Goal: Task Accomplishment & Management: Manage account settings

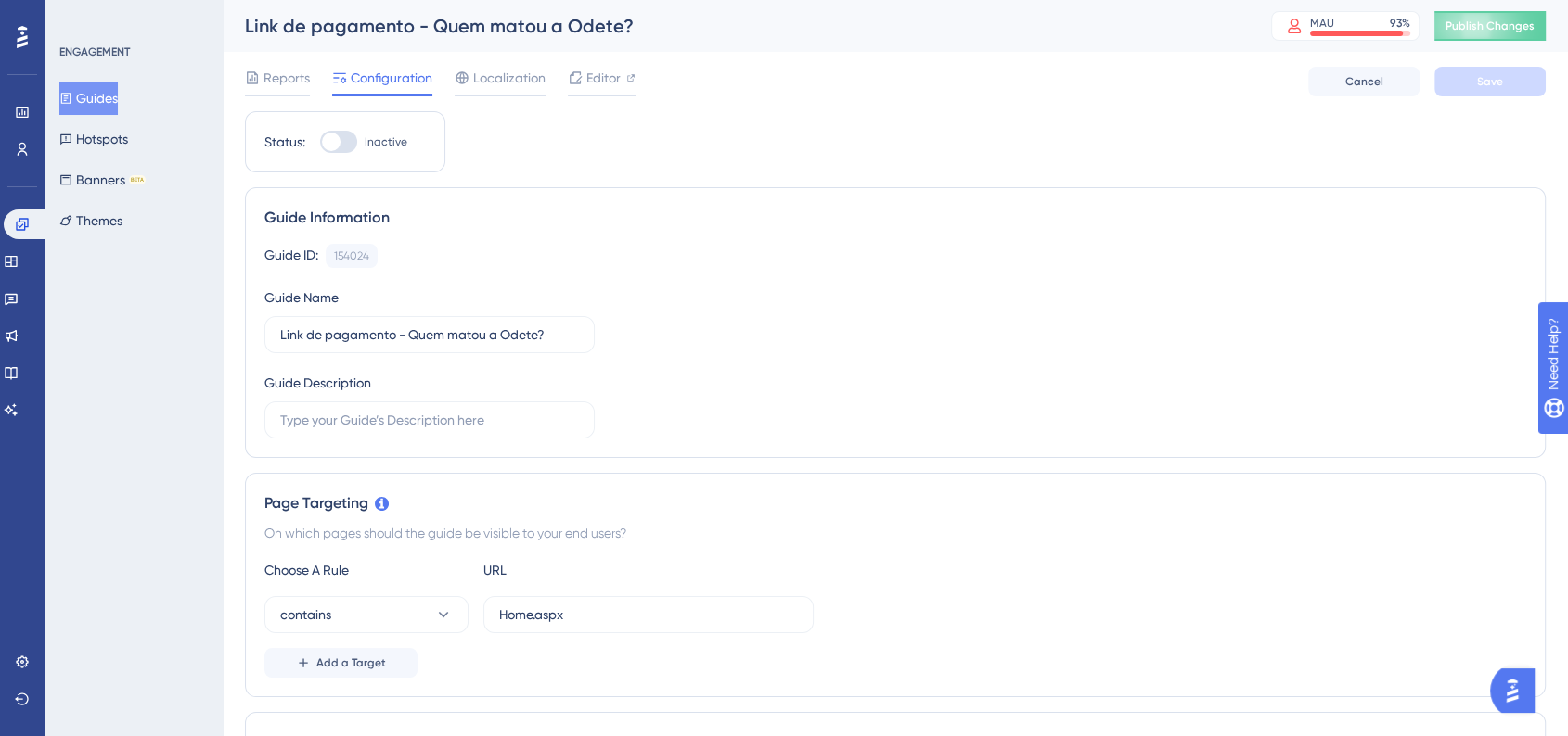
click at [93, 101] on button "Guides" at bounding box center [89, 97] width 59 height 33
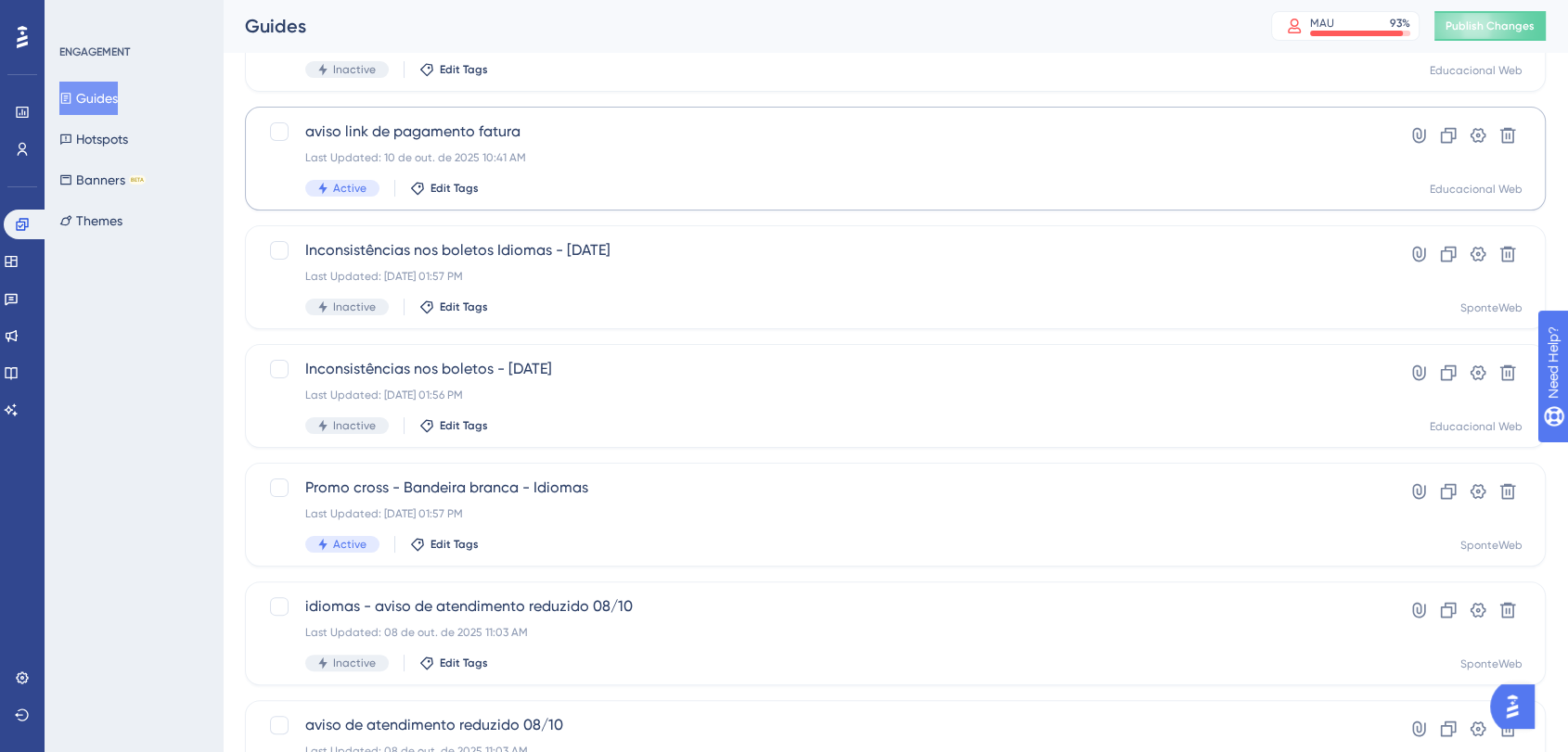
scroll to position [309, 0]
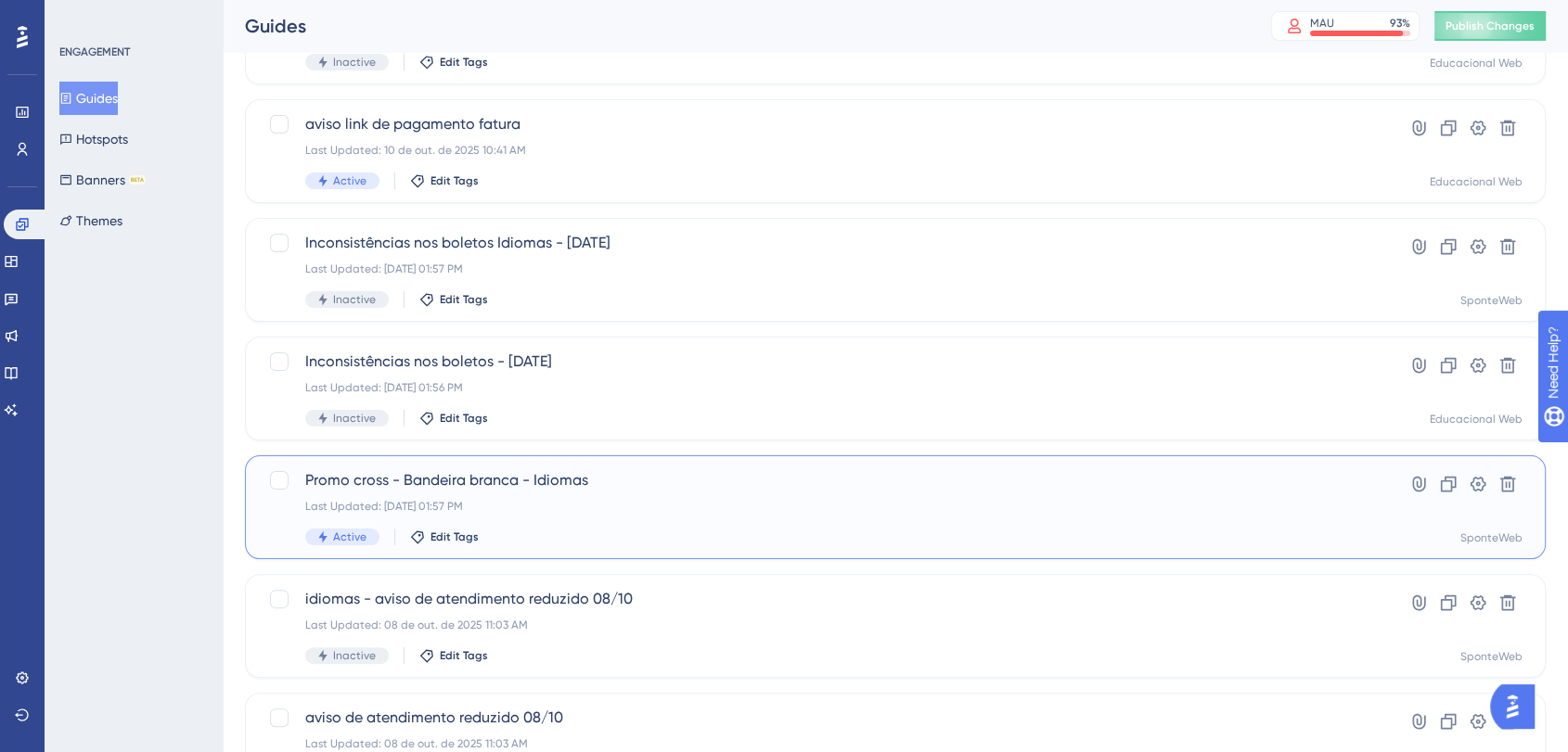
click at [644, 519] on div "Promo cross - Bandeira branca - Idiomas Last Updated: [DATE] 01:57 PM Active Ed…" at bounding box center [820, 507] width 1031 height 76
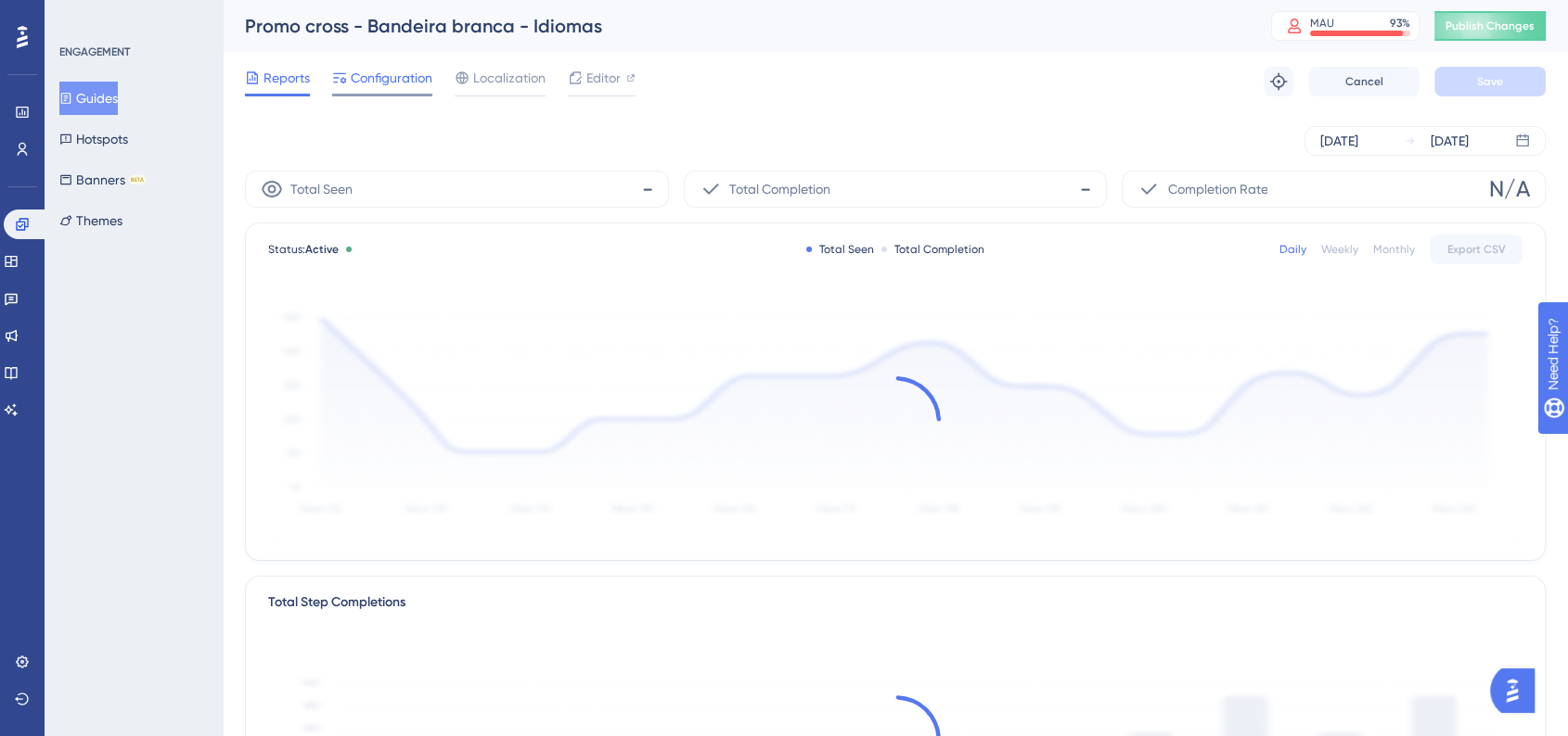
click at [374, 77] on span "Configuration" at bounding box center [391, 78] width 81 height 23
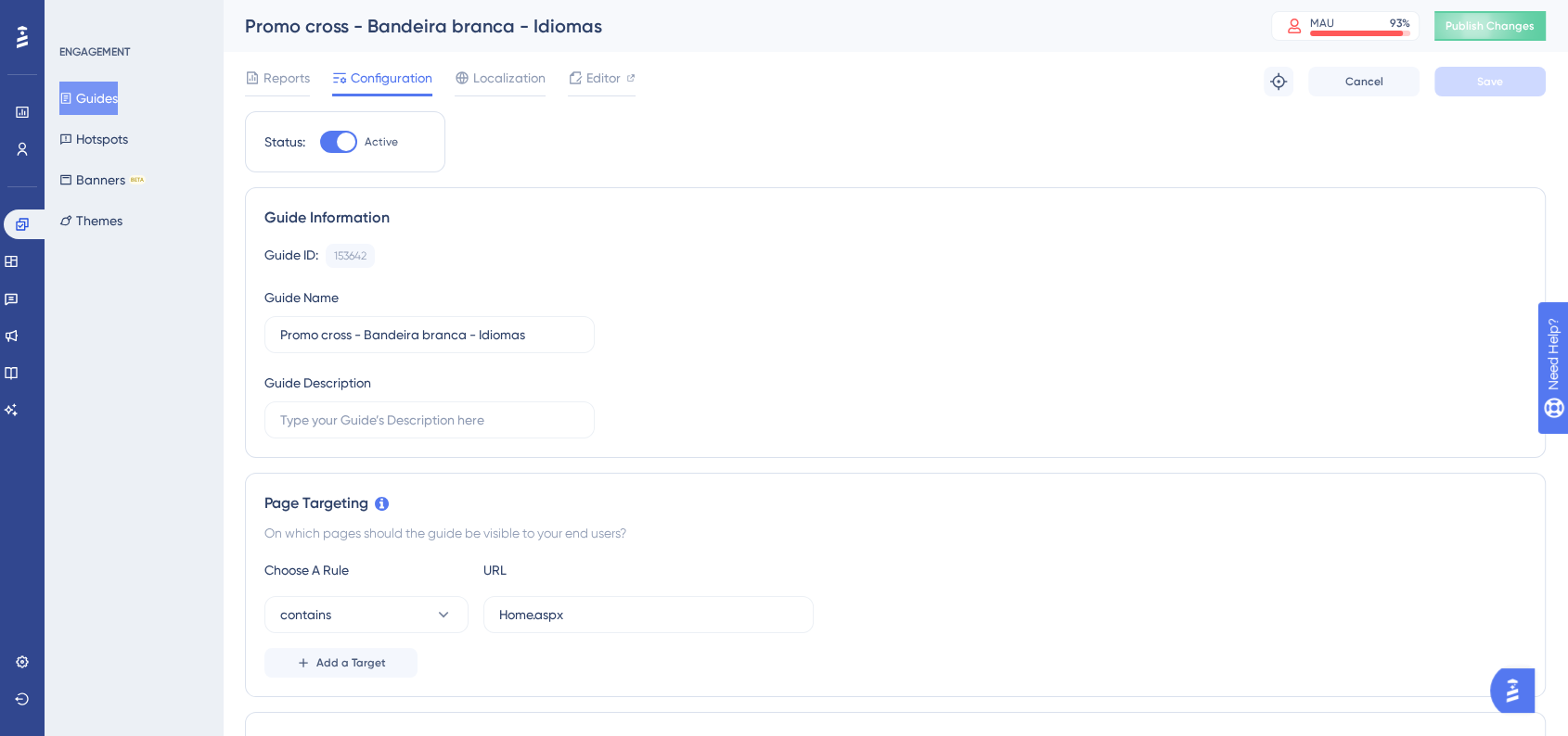
click at [356, 138] on div at bounding box center [338, 142] width 37 height 23
click at [320, 142] on input "Active" at bounding box center [319, 142] width 1 height 1
checkbox input "false"
click at [1523, 90] on button "Save" at bounding box center [1490, 81] width 112 height 29
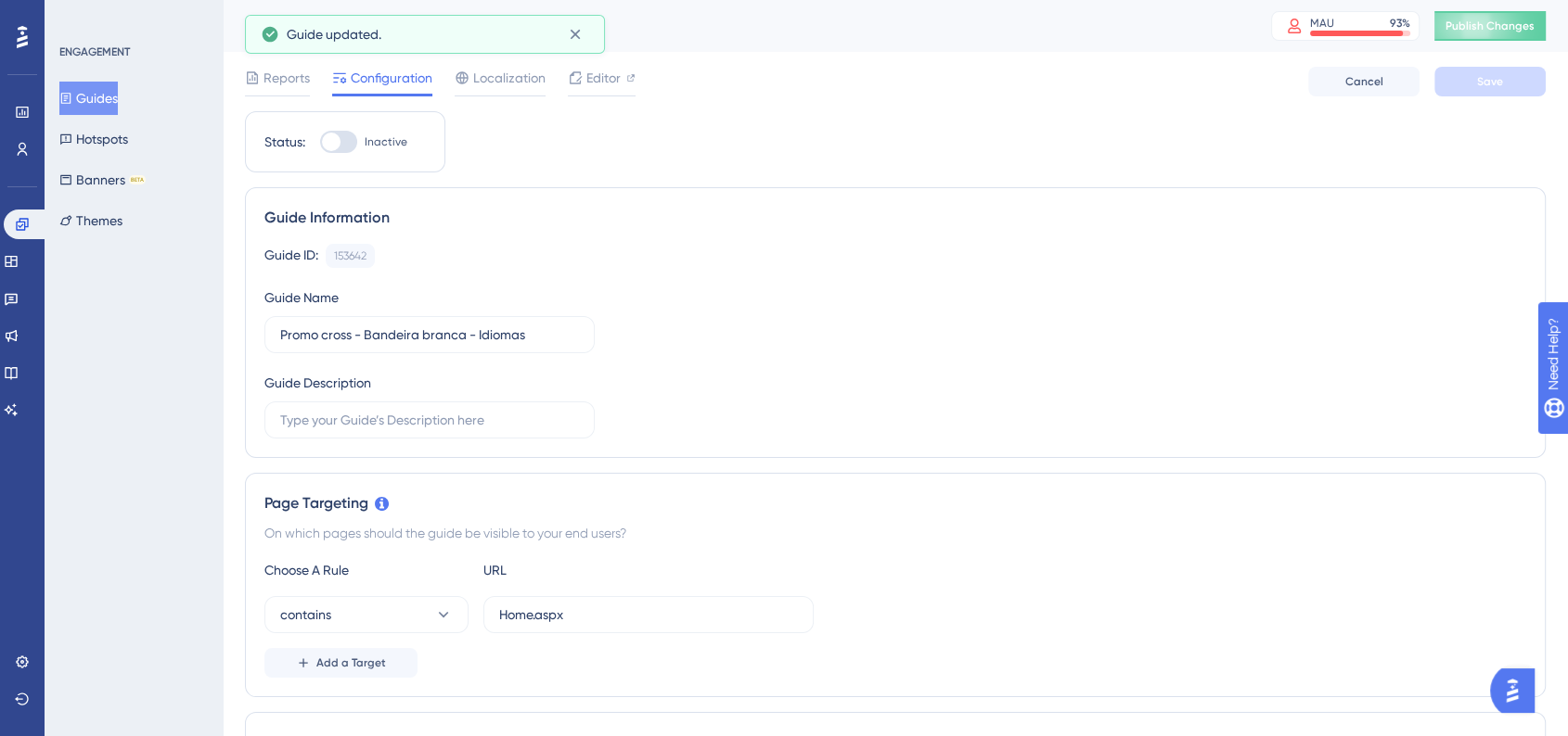
click at [118, 106] on button "Guides" at bounding box center [89, 97] width 59 height 33
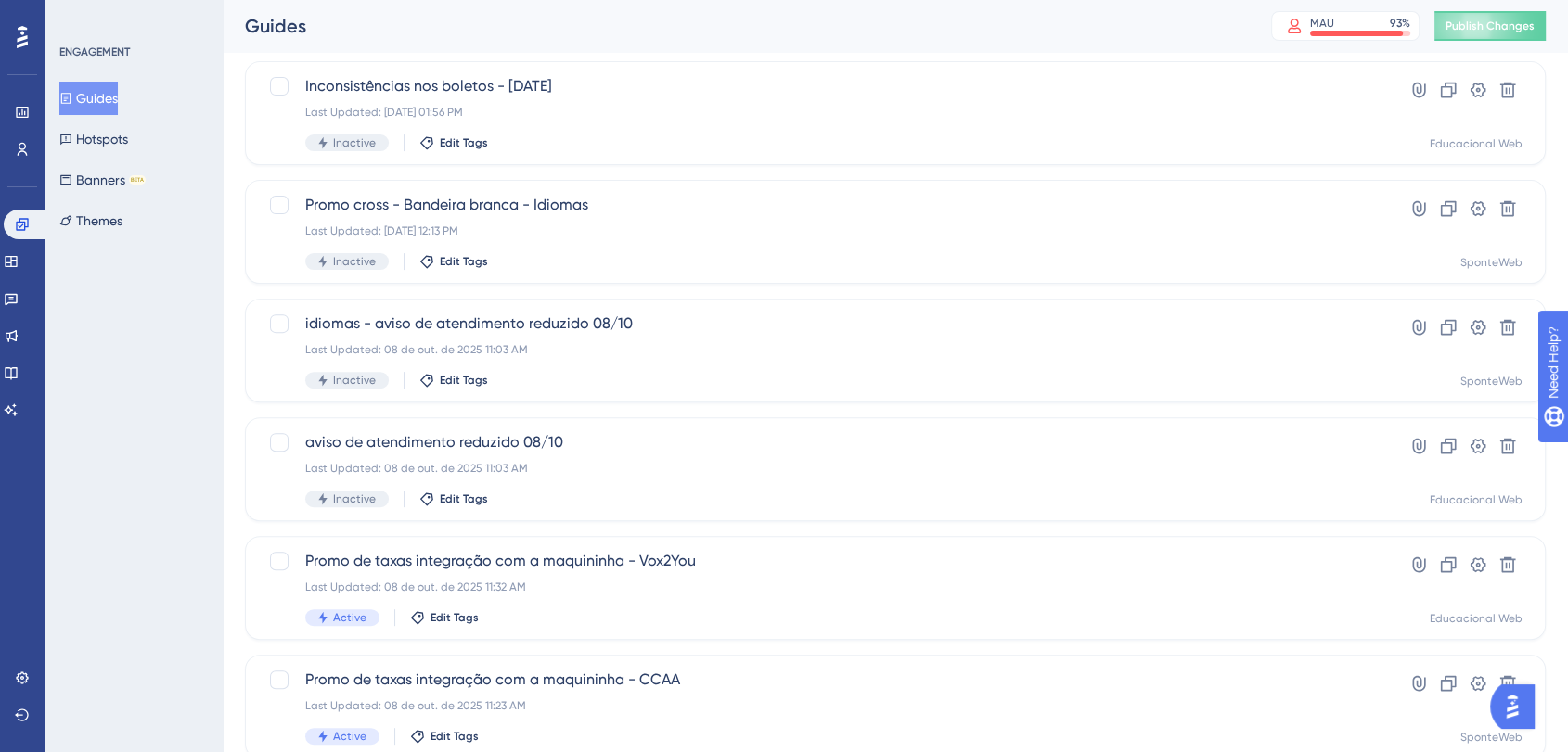
scroll to position [687, 0]
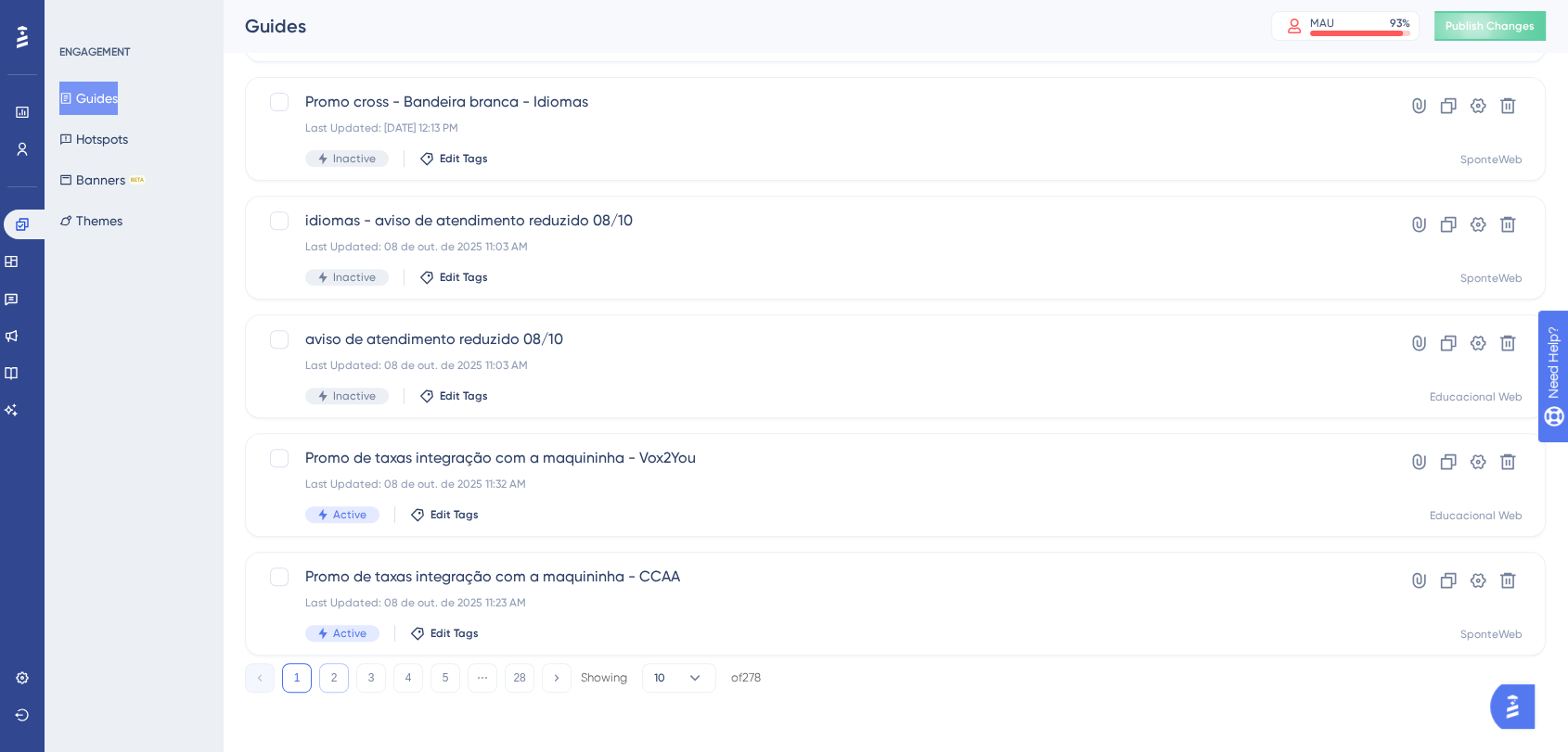
click at [334, 675] on button "2" at bounding box center [334, 677] width 29 height 29
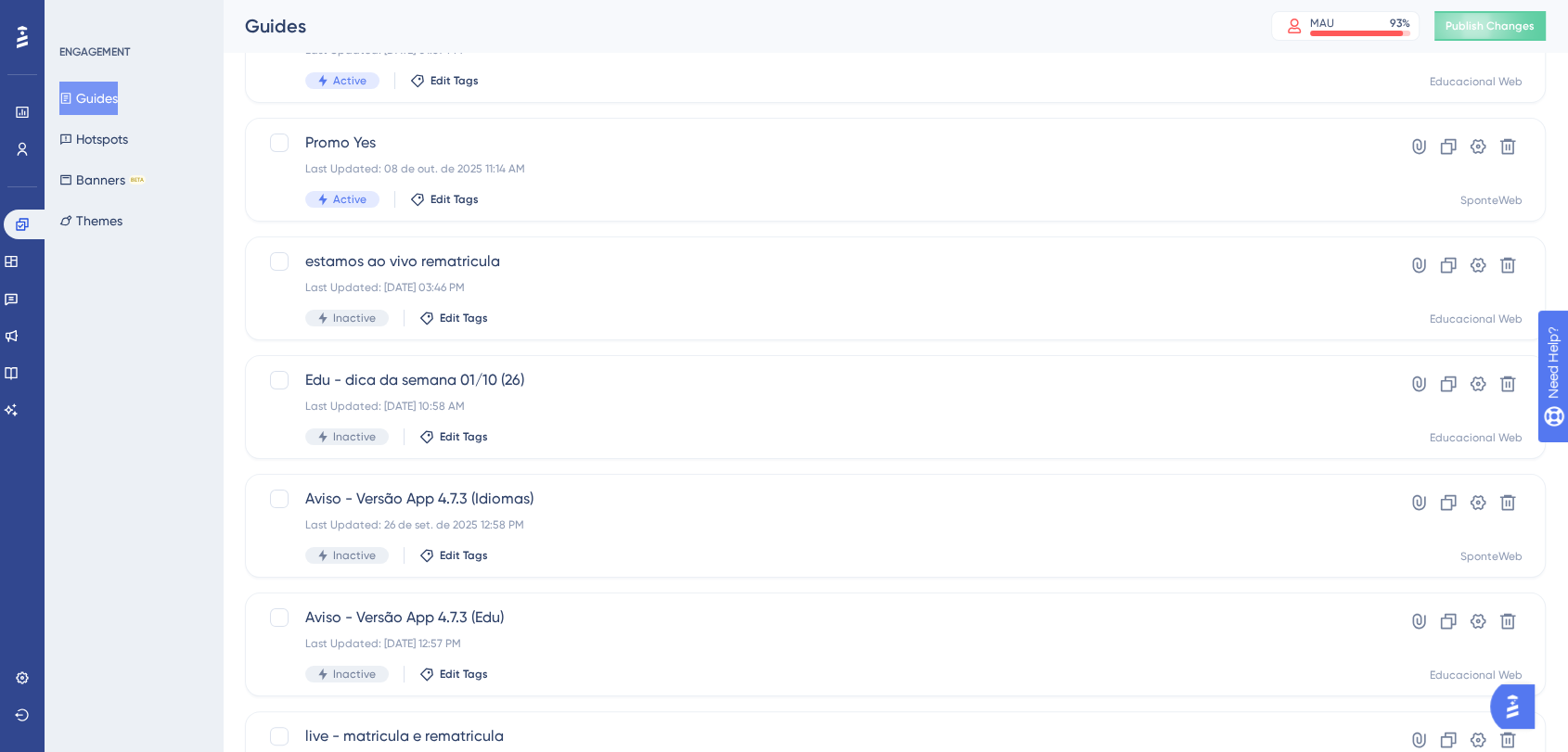
scroll to position [56, 0]
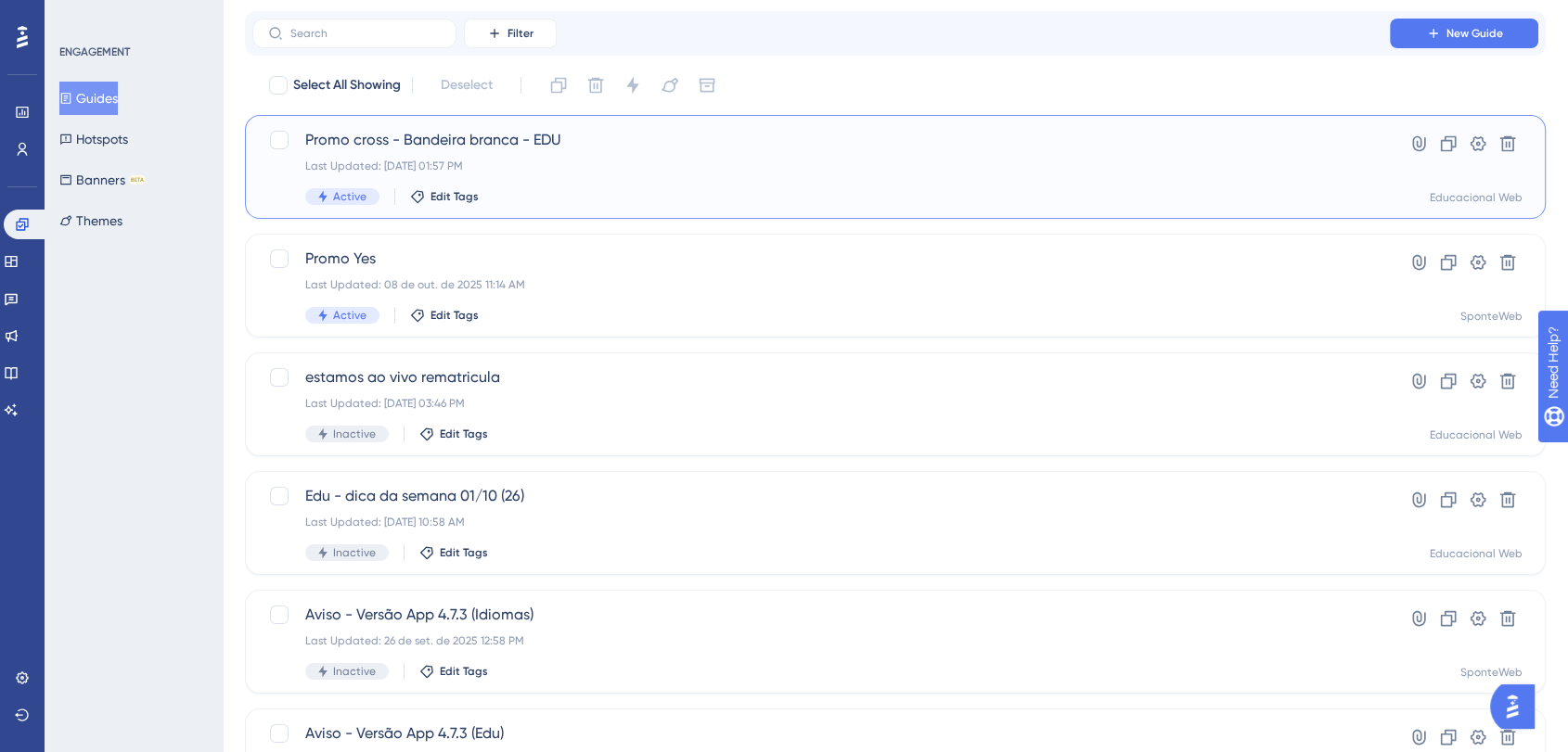
click at [612, 151] on span "Promo cross - Bandeira branca - EDU" at bounding box center [820, 140] width 1031 height 23
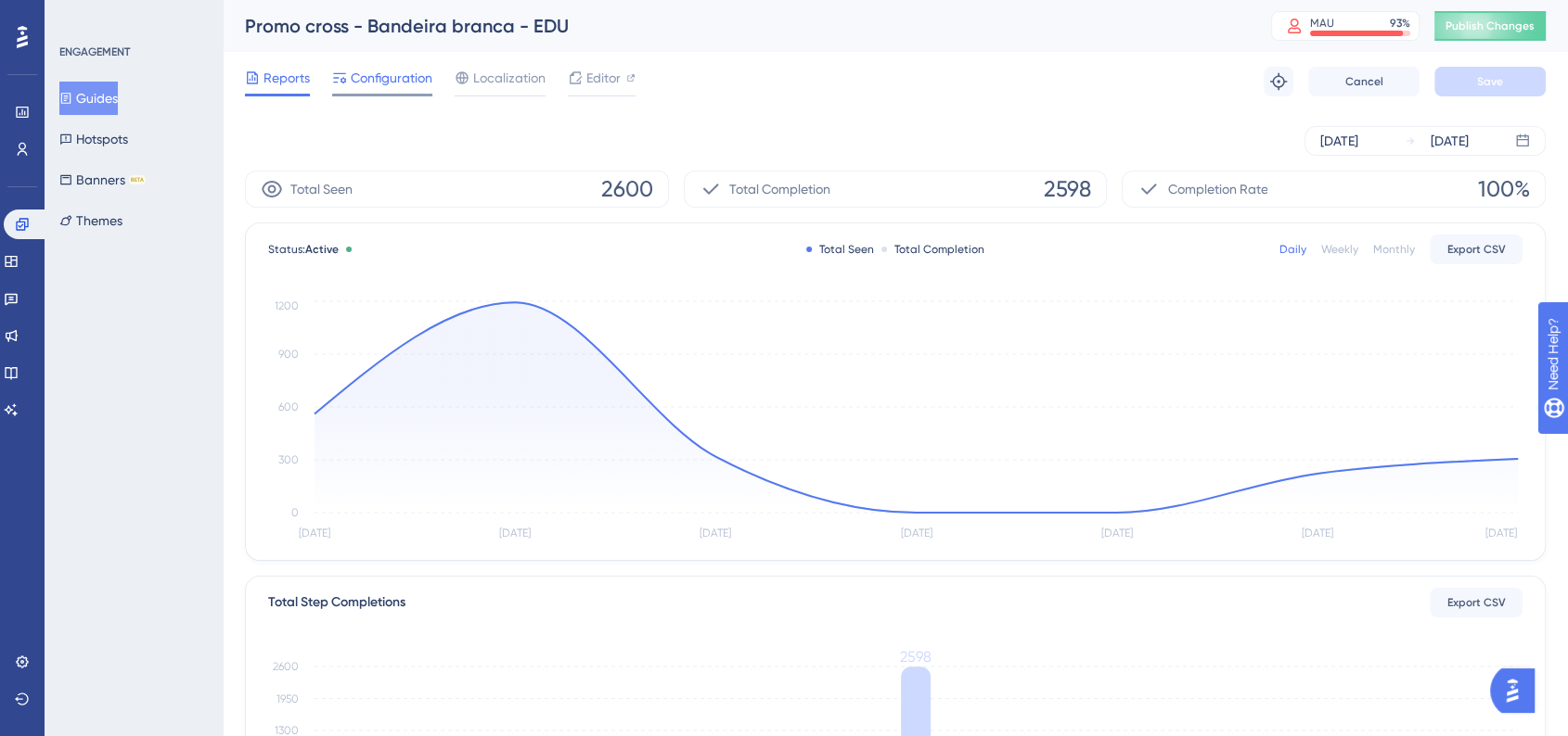
click at [423, 77] on span "Configuration" at bounding box center [391, 78] width 81 height 23
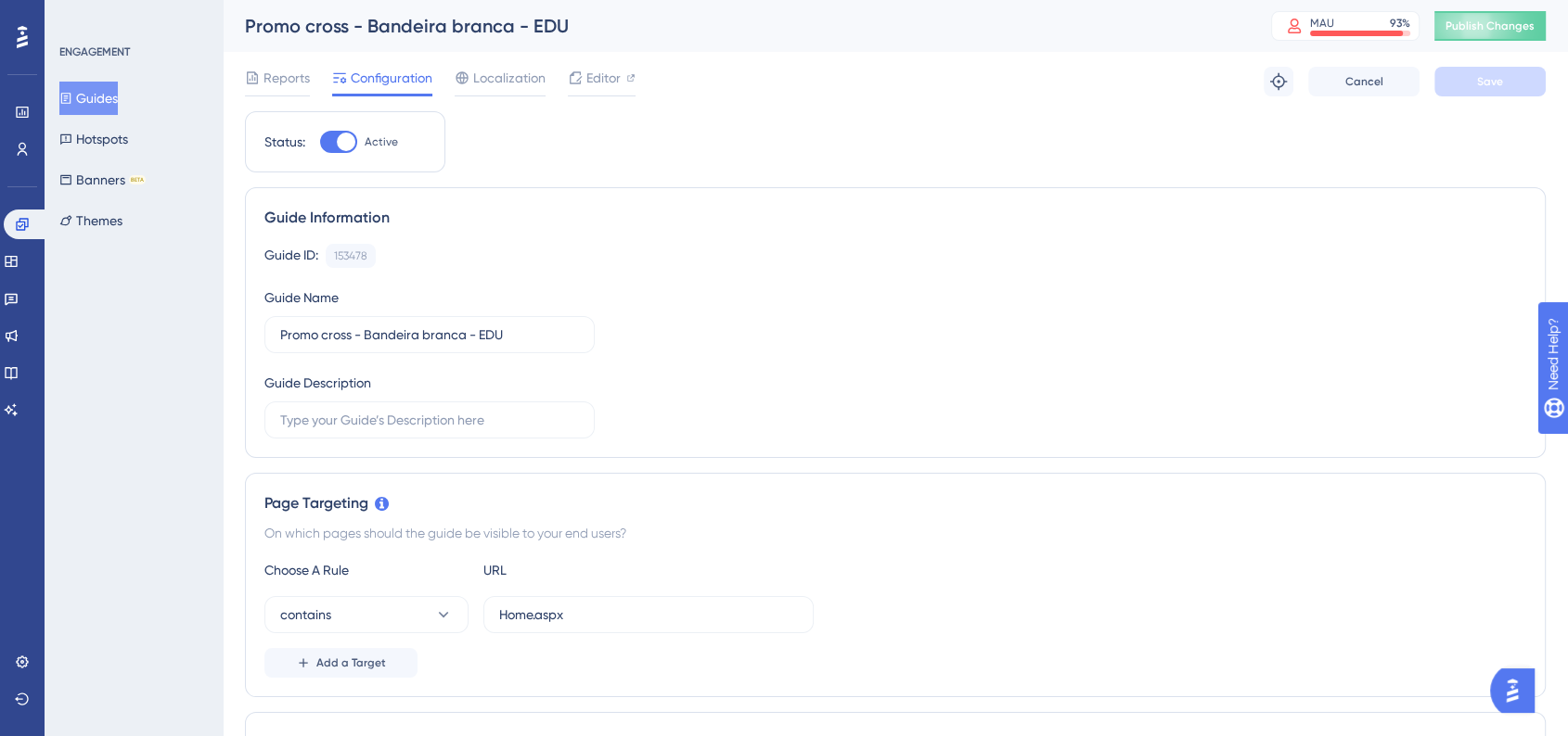
click at [326, 148] on div at bounding box center [338, 142] width 37 height 23
click at [320, 143] on input "Active" at bounding box center [319, 142] width 1 height 1
checkbox input "false"
click at [1431, 89] on div "Cancel Save" at bounding box center [1426, 81] width 237 height 29
click at [1467, 81] on button "Save" at bounding box center [1490, 81] width 112 height 29
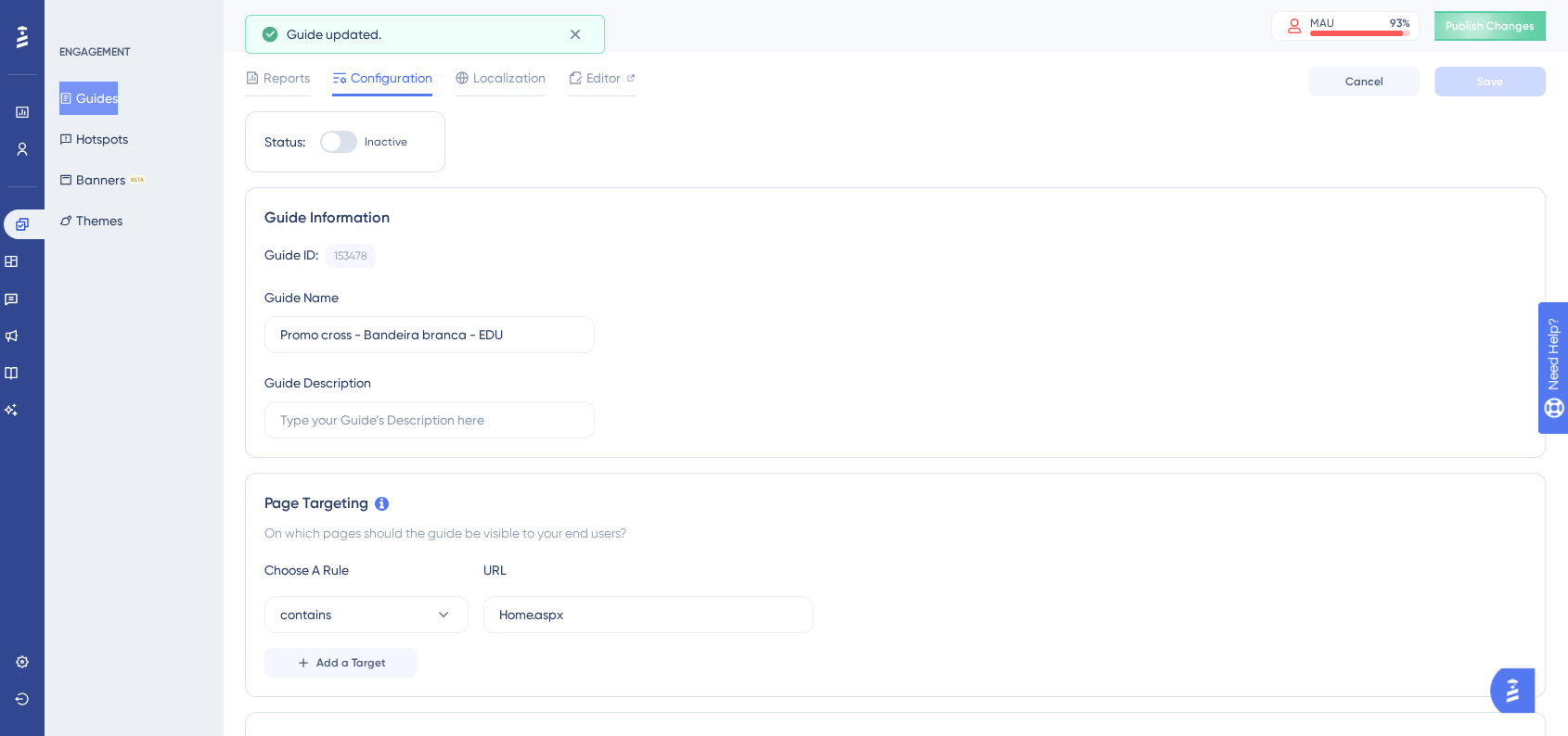
click at [102, 108] on button "Guides" at bounding box center [89, 97] width 59 height 33
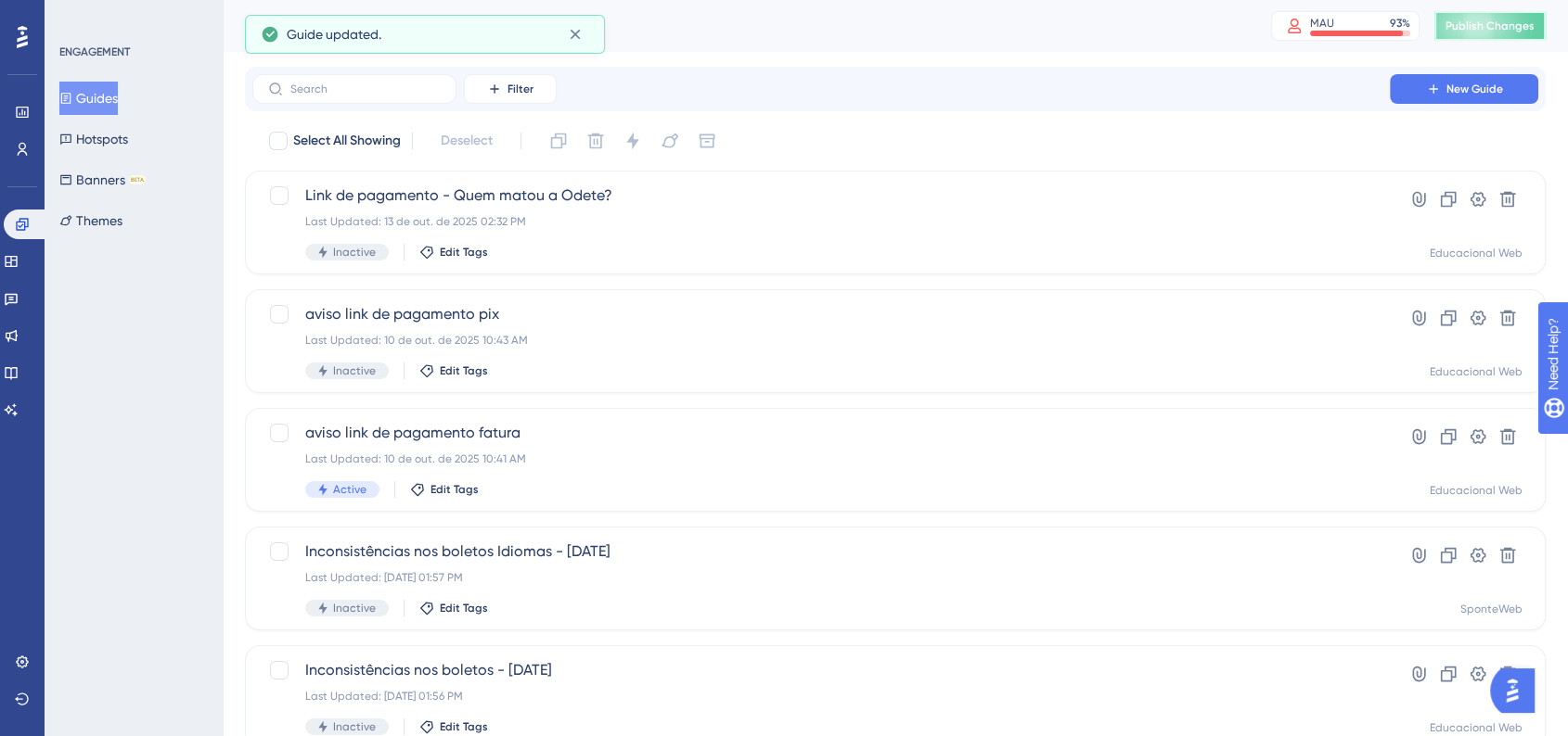
click at [1545, 28] on button "Publish Changes" at bounding box center [1490, 26] width 112 height 29
click at [13, 222] on link at bounding box center [26, 224] width 44 height 29
